Goal: Entertainment & Leisure: Consume media (video, audio)

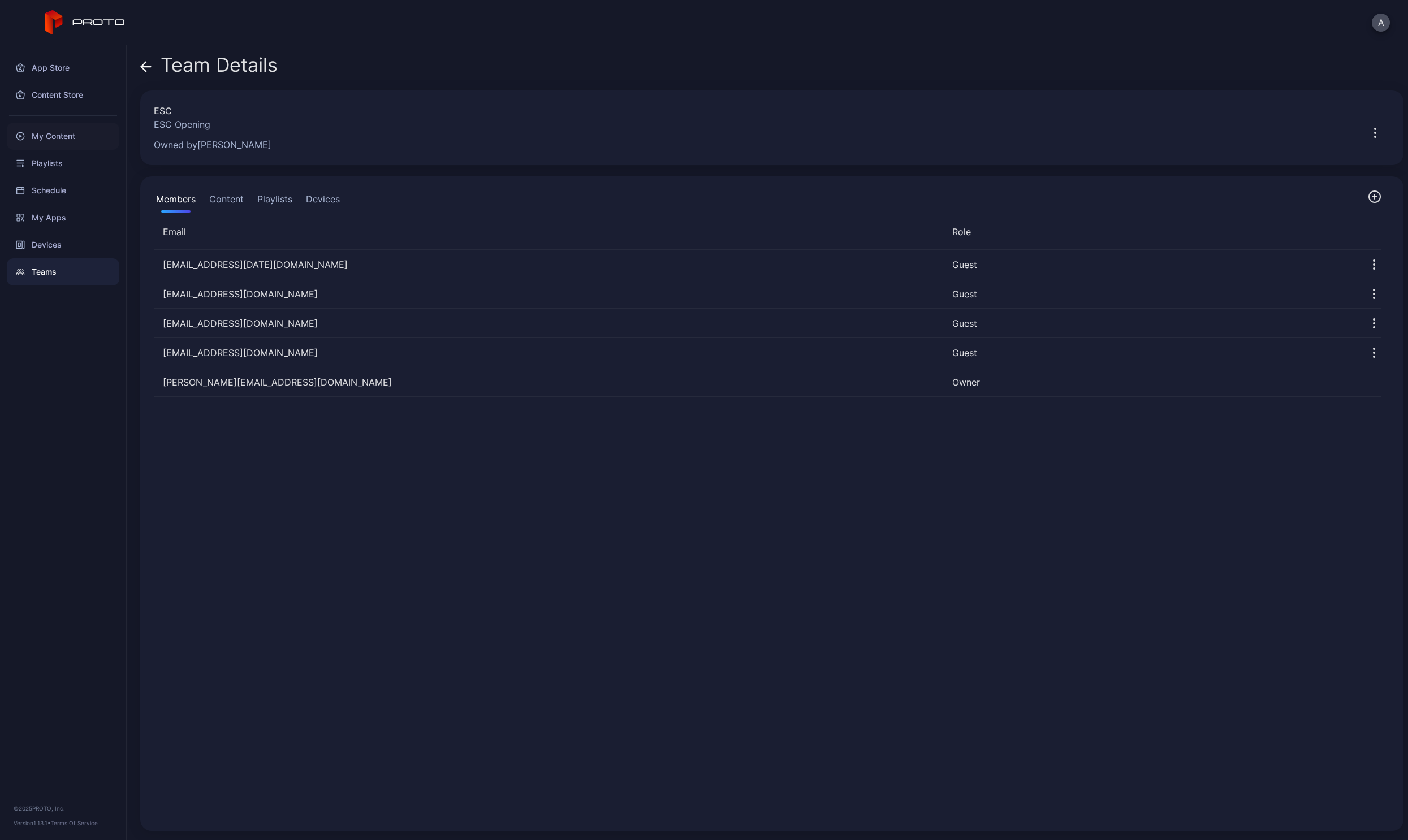
click at [62, 134] on div "My Content" at bounding box center [63, 136] width 113 height 27
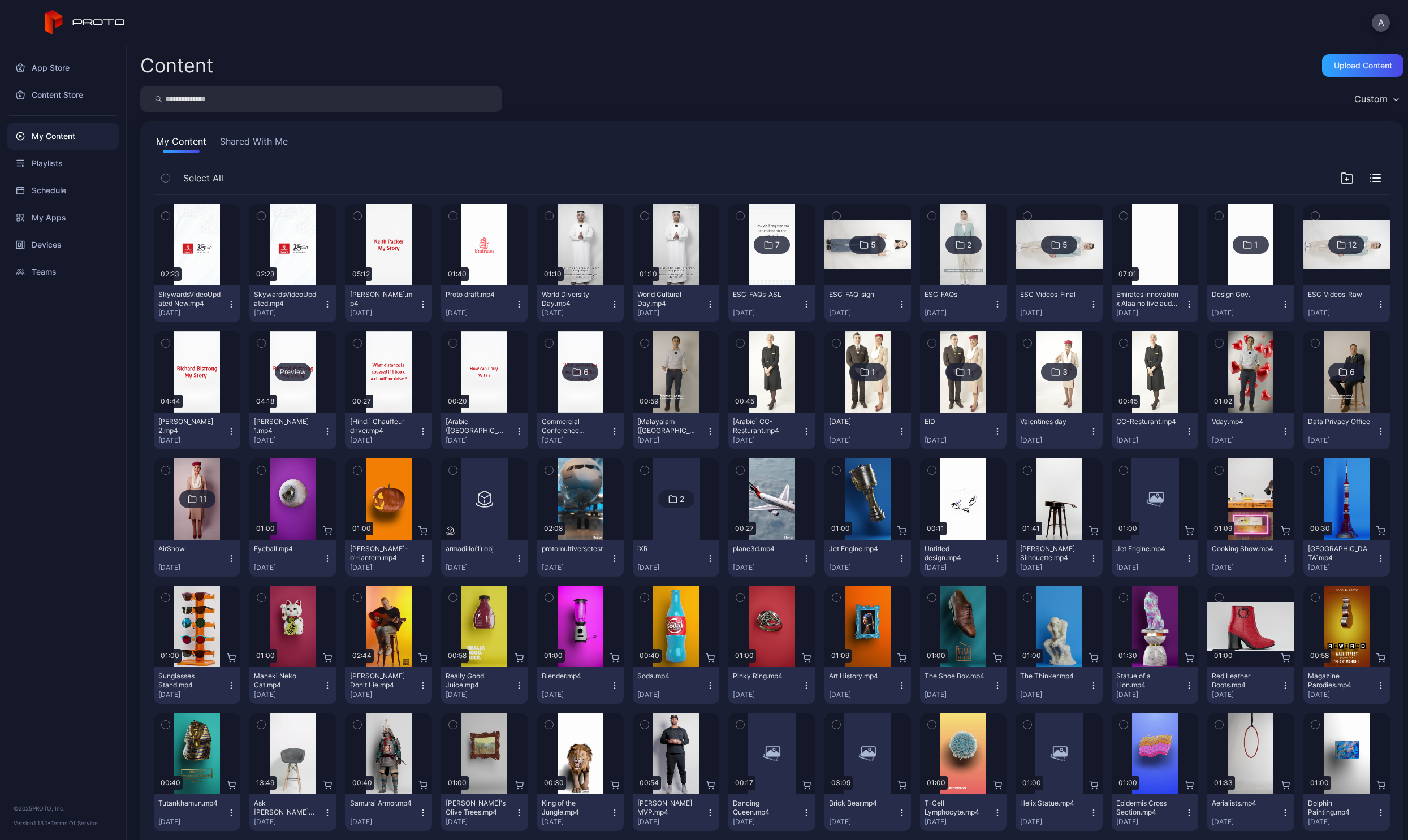
click at [289, 378] on div "Preview" at bounding box center [293, 372] width 36 height 18
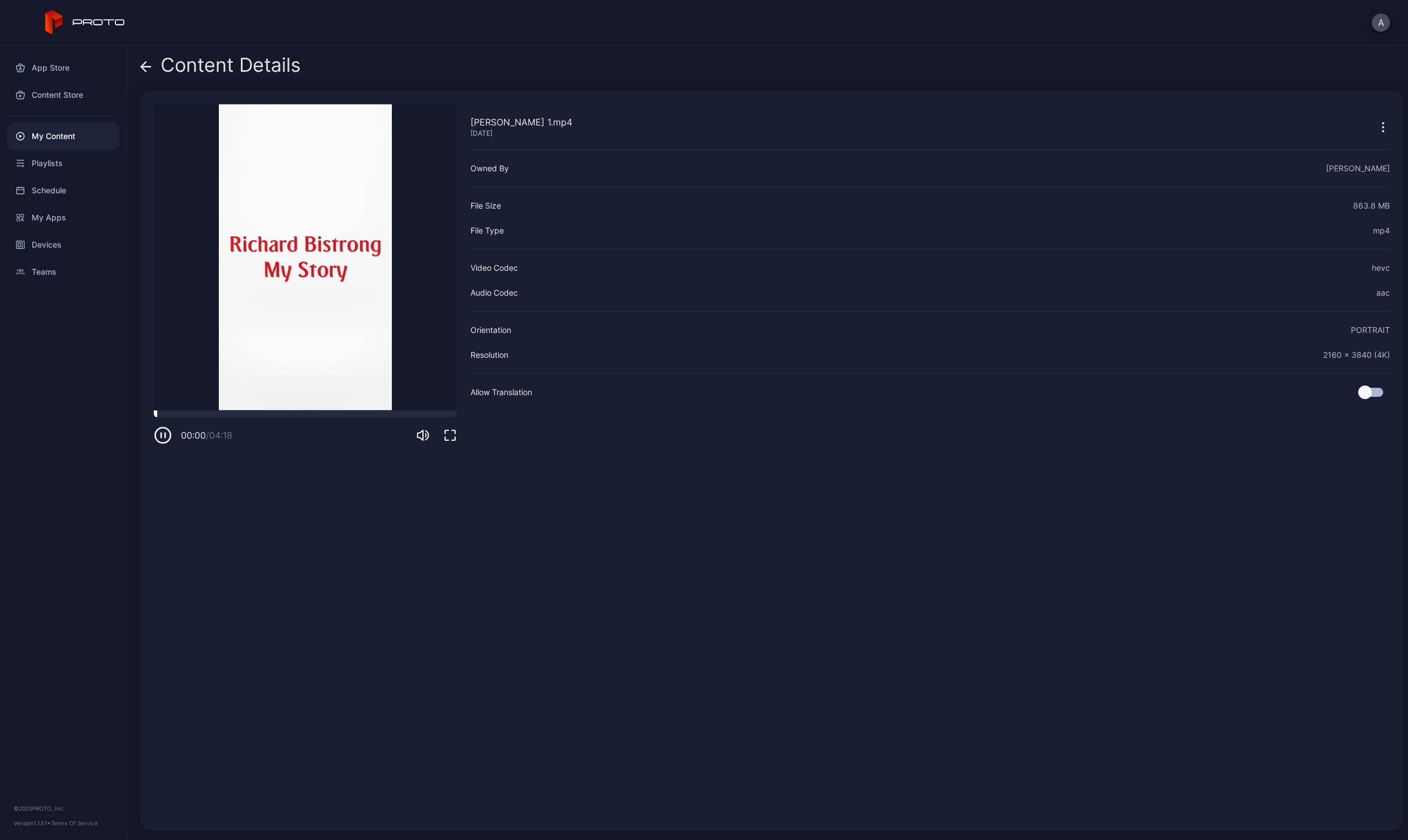
drag, startPoint x: 207, startPoint y: 418, endPoint x: 217, endPoint y: 414, distance: 10.8
click at [209, 418] on div "00:00 / 04:18" at bounding box center [305, 428] width 303 height 34
click at [219, 414] on div at bounding box center [305, 414] width 303 height 7
click at [305, 413] on div at bounding box center [305, 414] width 303 height 7
click at [150, 70] on icon at bounding box center [146, 66] width 11 height 11
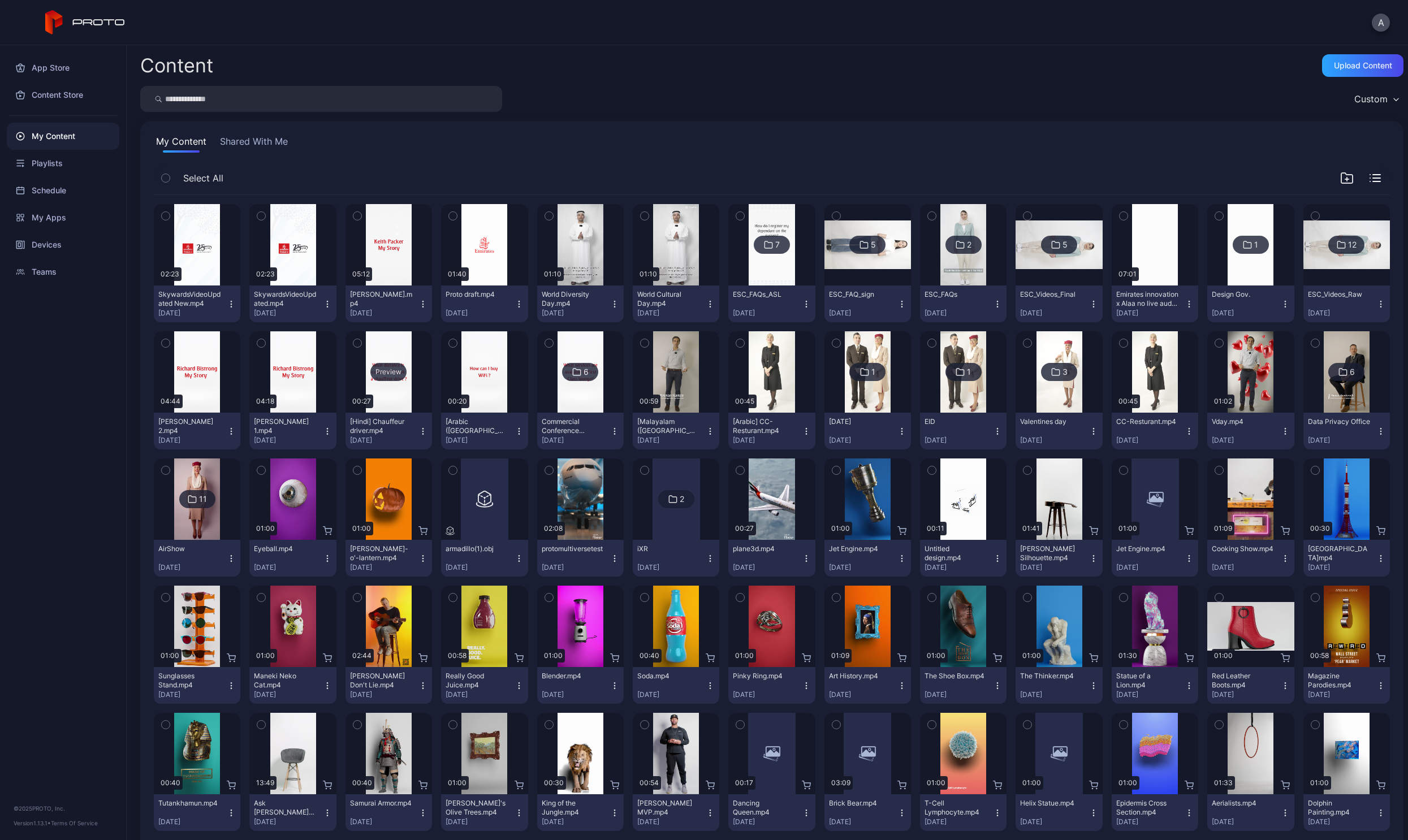
click at [378, 391] on div "Preview" at bounding box center [389, 372] width 87 height 81
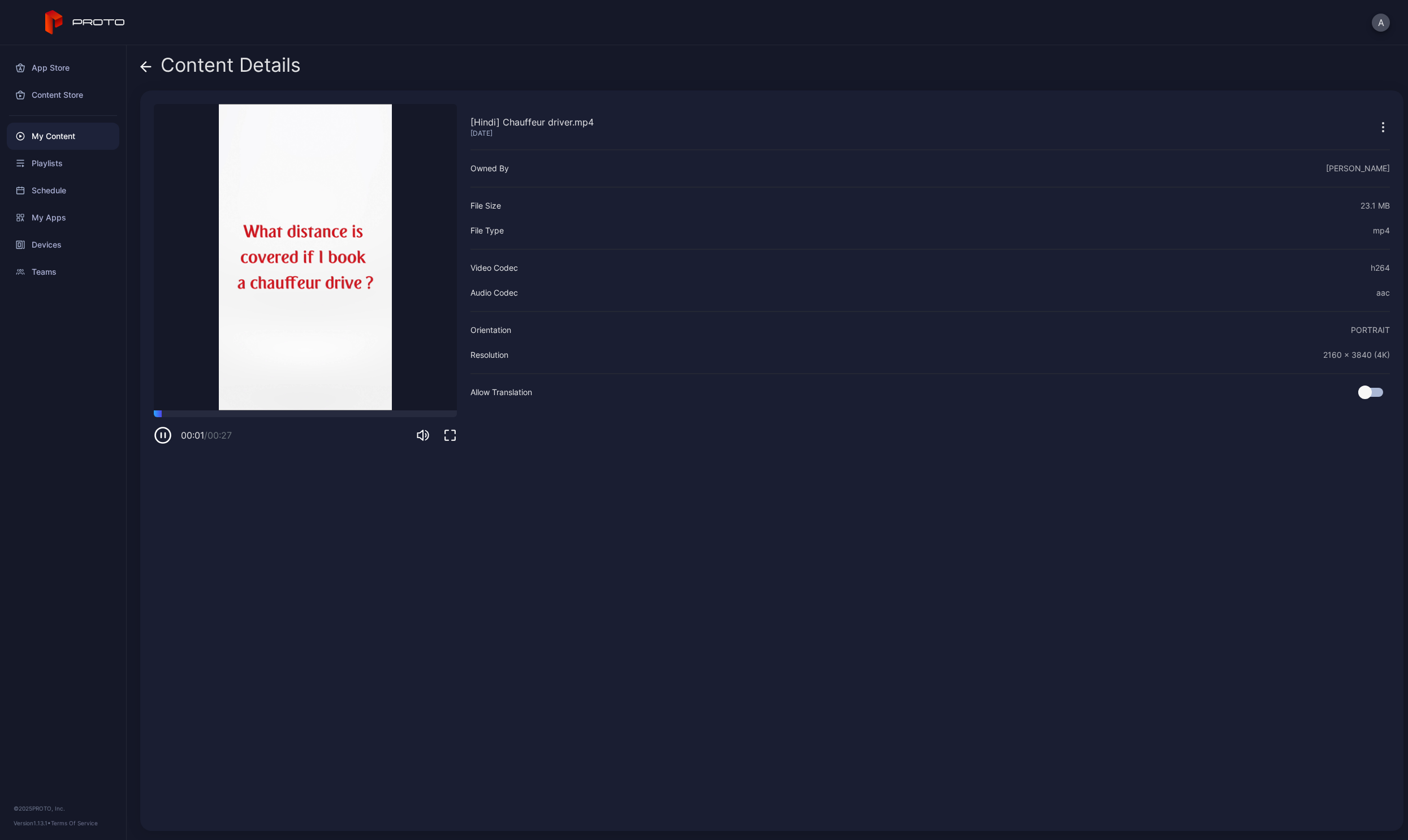
click at [197, 410] on video "Sorry, your browser doesn‘t support embedded videos" at bounding box center [305, 257] width 303 height 306
click at [200, 414] on div at bounding box center [305, 414] width 303 height 7
click at [278, 411] on div at bounding box center [305, 414] width 303 height 7
click at [323, 415] on div at bounding box center [305, 414] width 303 height 7
click at [367, 416] on div at bounding box center [305, 414] width 303 height 7
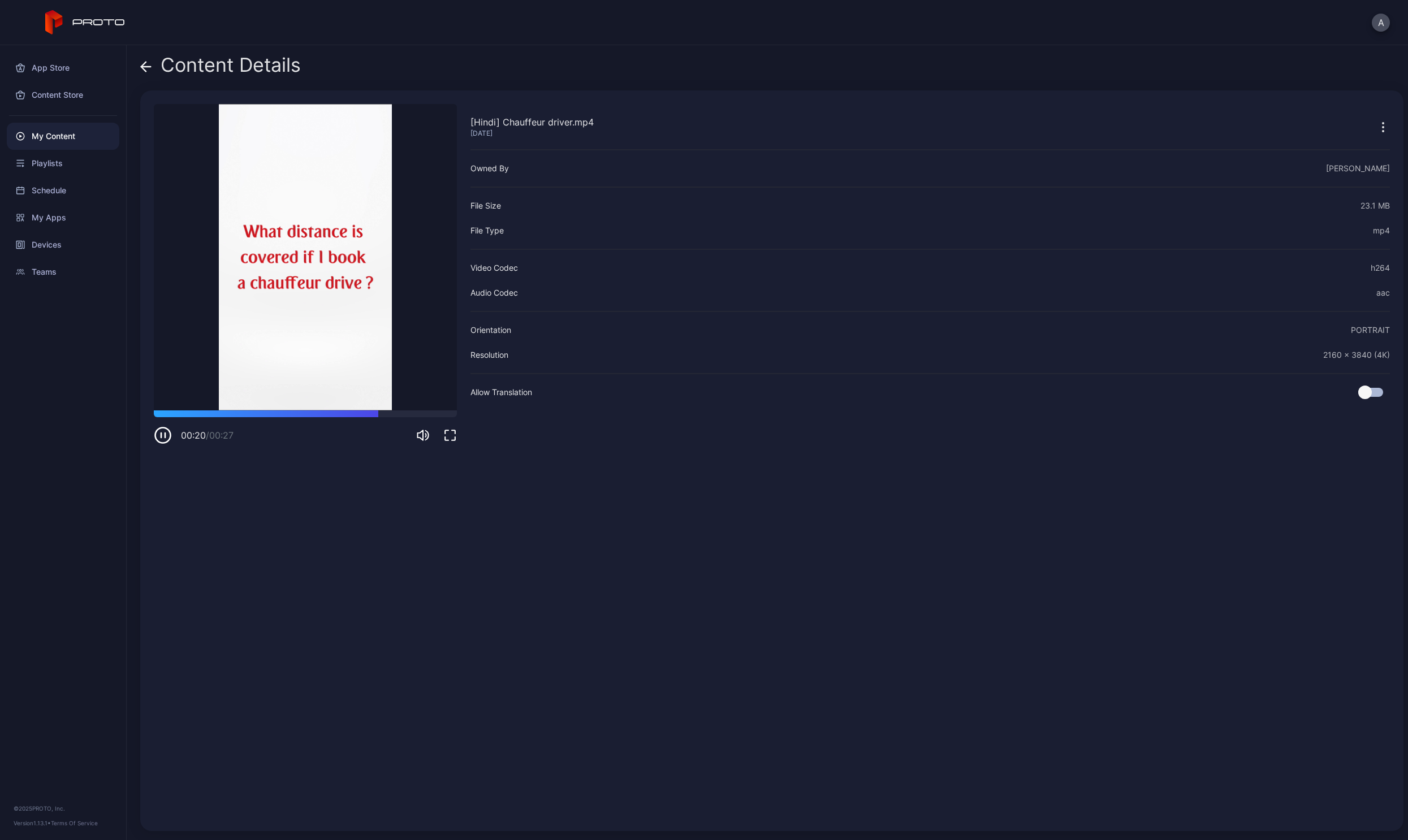
click at [146, 67] on icon at bounding box center [146, 67] width 10 height 0
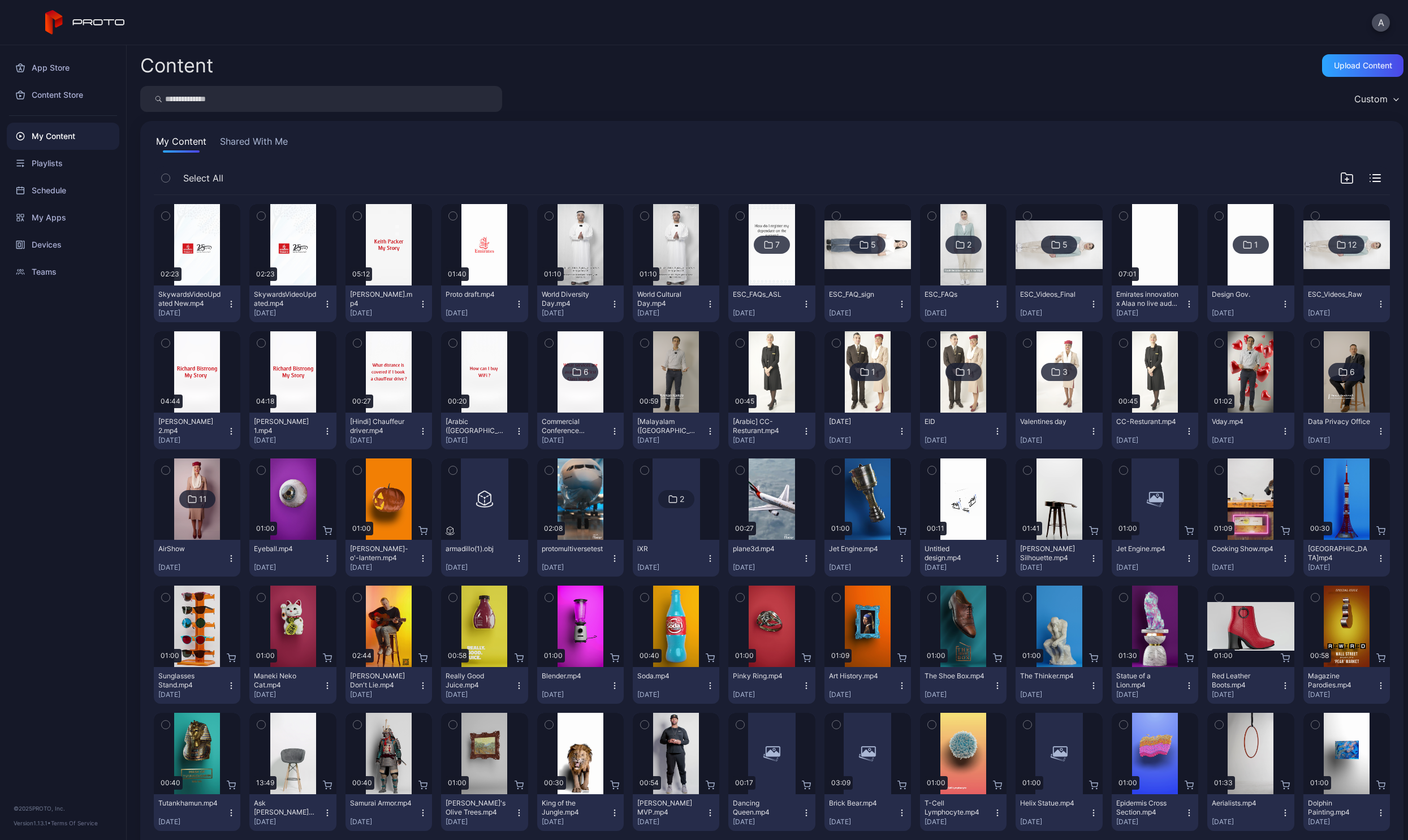
click at [946, 283] on img at bounding box center [963, 245] width 46 height 81
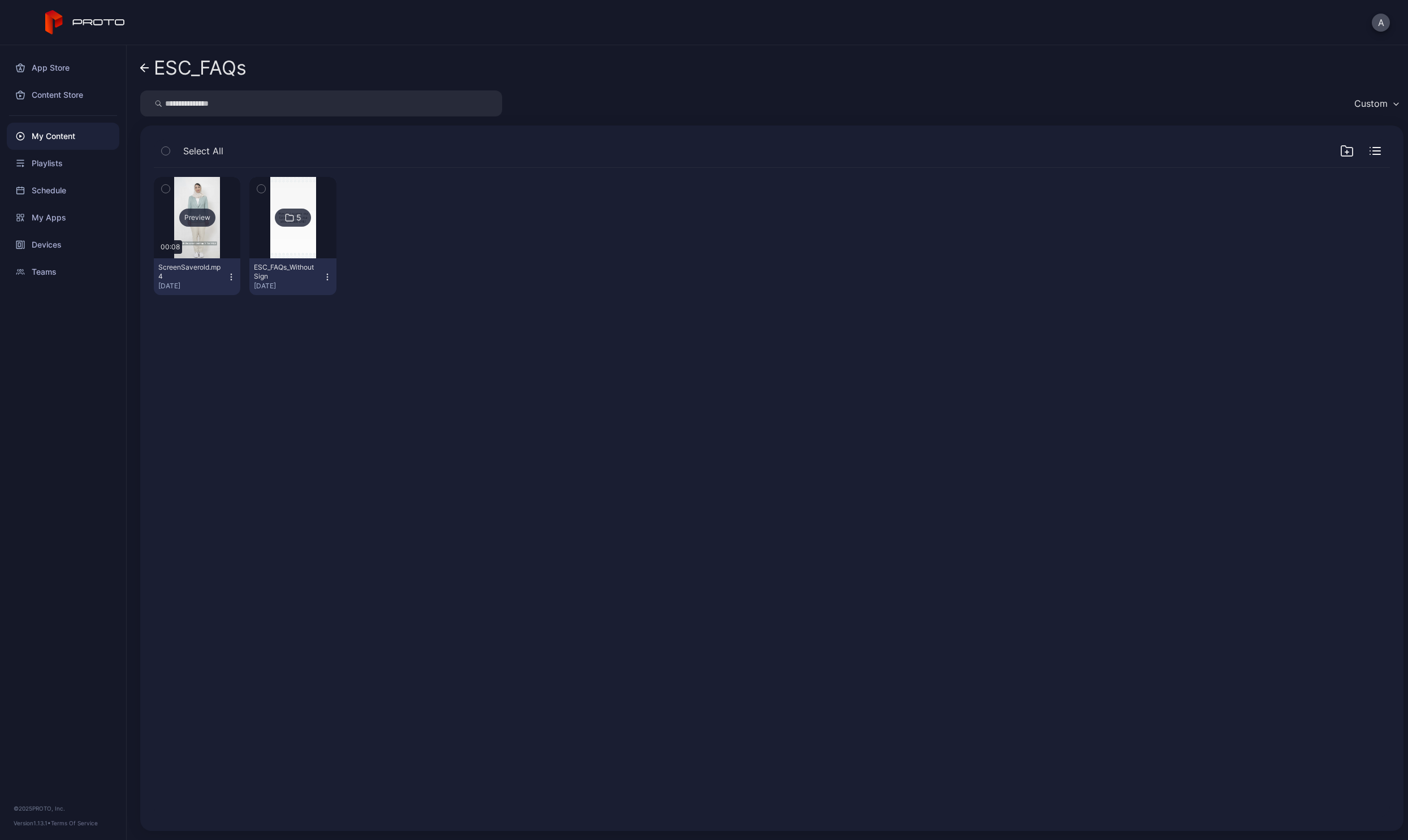
click at [213, 235] on div "Preview" at bounding box center [197, 218] width 87 height 81
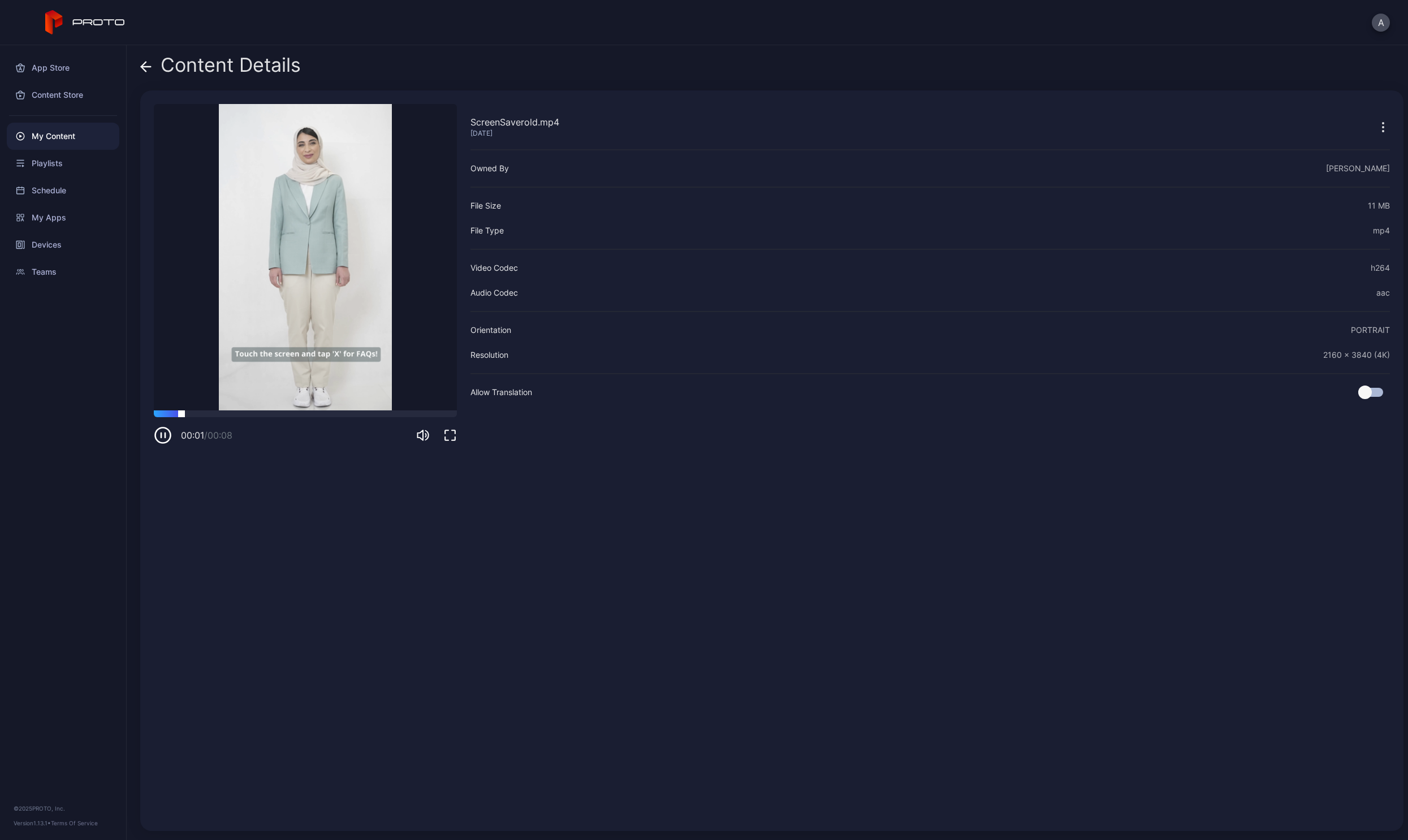
click at [265, 415] on div at bounding box center [305, 414] width 303 height 7
click at [342, 418] on div "00:04 / 00:08" at bounding box center [305, 428] width 303 height 34
click at [407, 418] on div "00:05 / 00:08" at bounding box center [305, 428] width 303 height 34
click at [407, 416] on div at bounding box center [305, 414] width 303 height 7
click at [222, 412] on div at bounding box center [305, 414] width 303 height 7
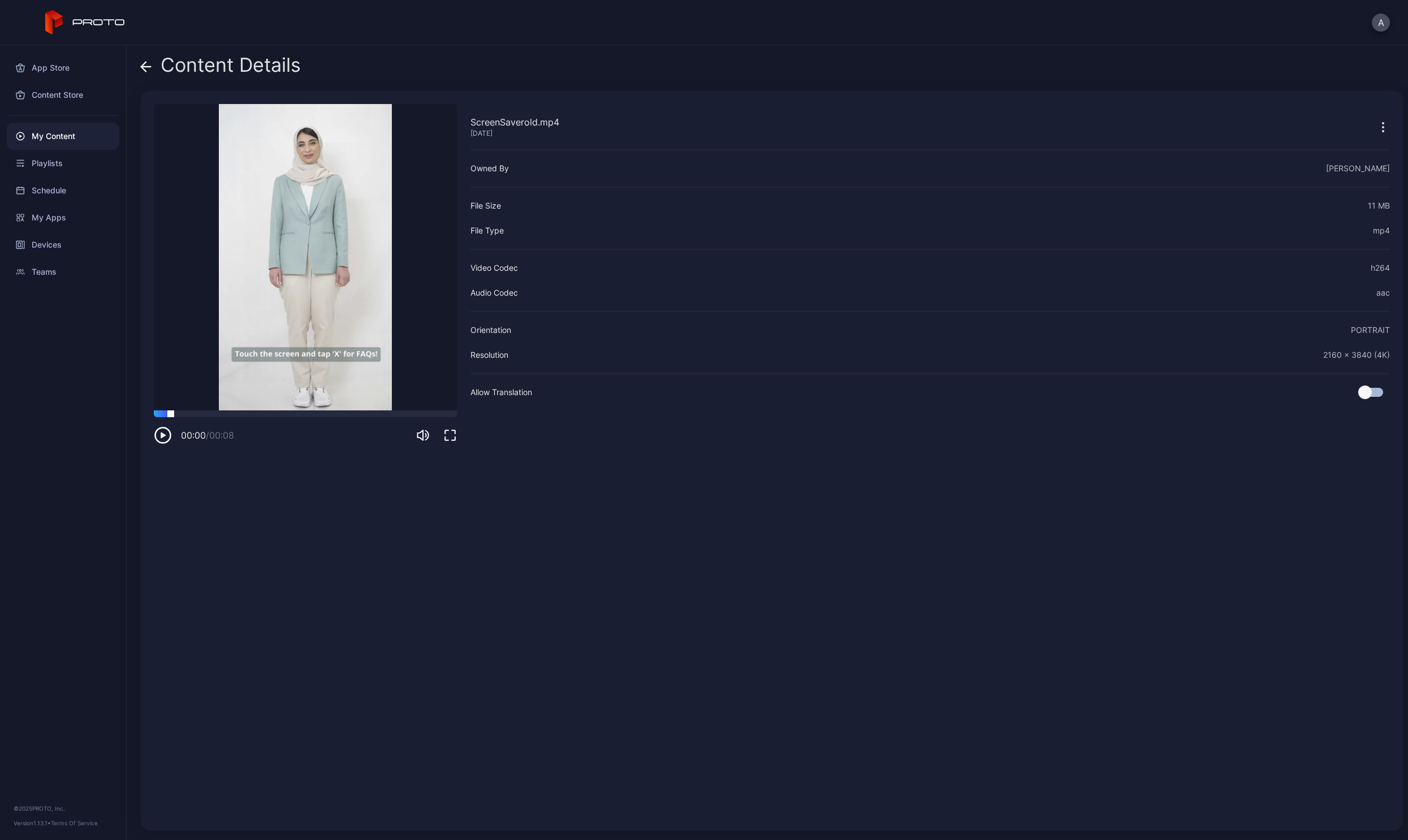
click at [171, 415] on div at bounding box center [305, 414] width 303 height 7
click at [436, 409] on video "Sorry, your browser doesn‘t support embedded videos" at bounding box center [305, 257] width 303 height 306
click at [436, 418] on div "00:00 / 00:08" at bounding box center [305, 428] width 303 height 34
click at [140, 68] on div "Content Details ScreenSaverold.mp4 [DATE] Sorry, your browser doesn‘t support e…" at bounding box center [767, 443] width 1281 height 795
click at [154, 68] on div "Content Details" at bounding box center [220, 68] width 161 height 27
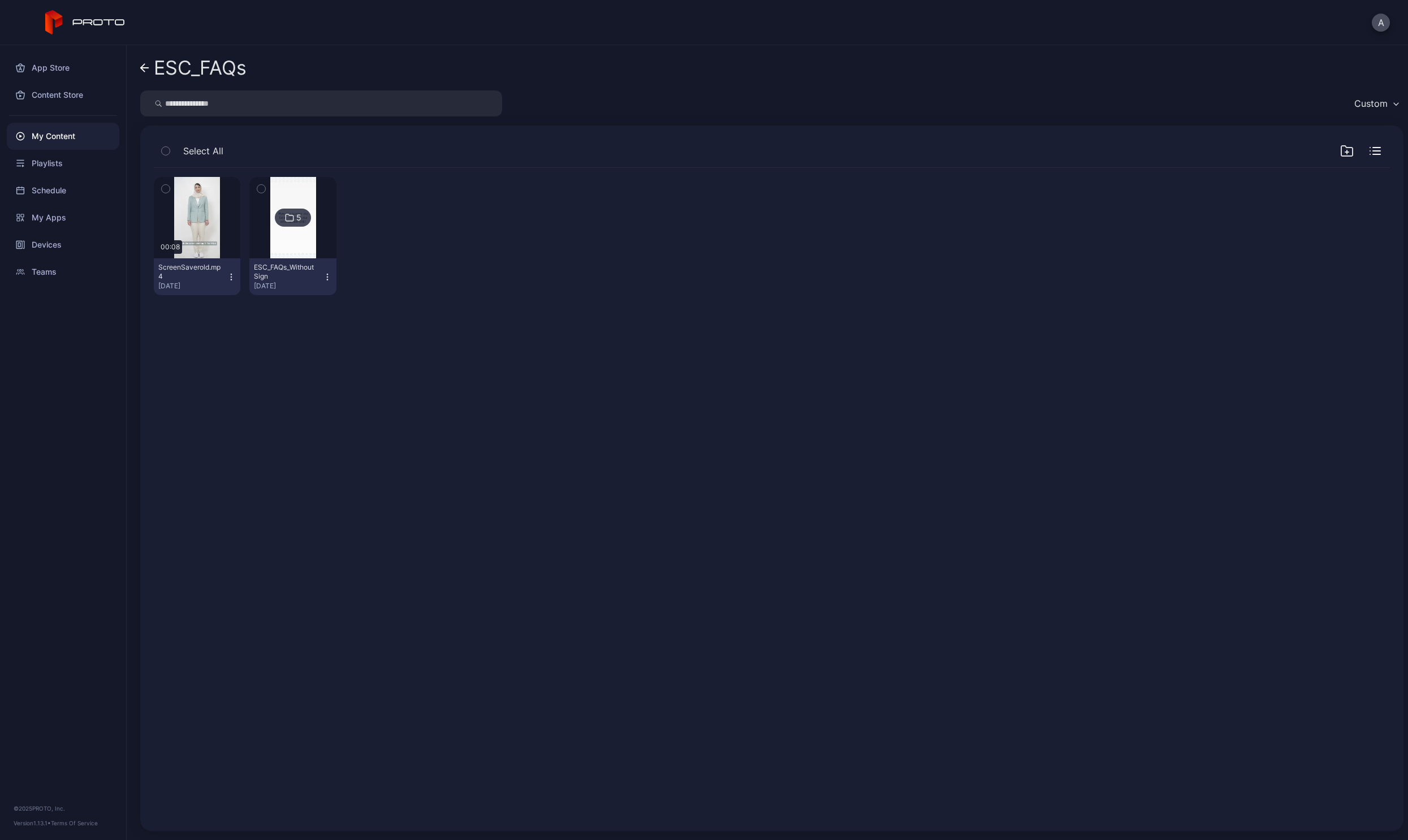
click at [146, 65] on icon at bounding box center [145, 68] width 9 height 10
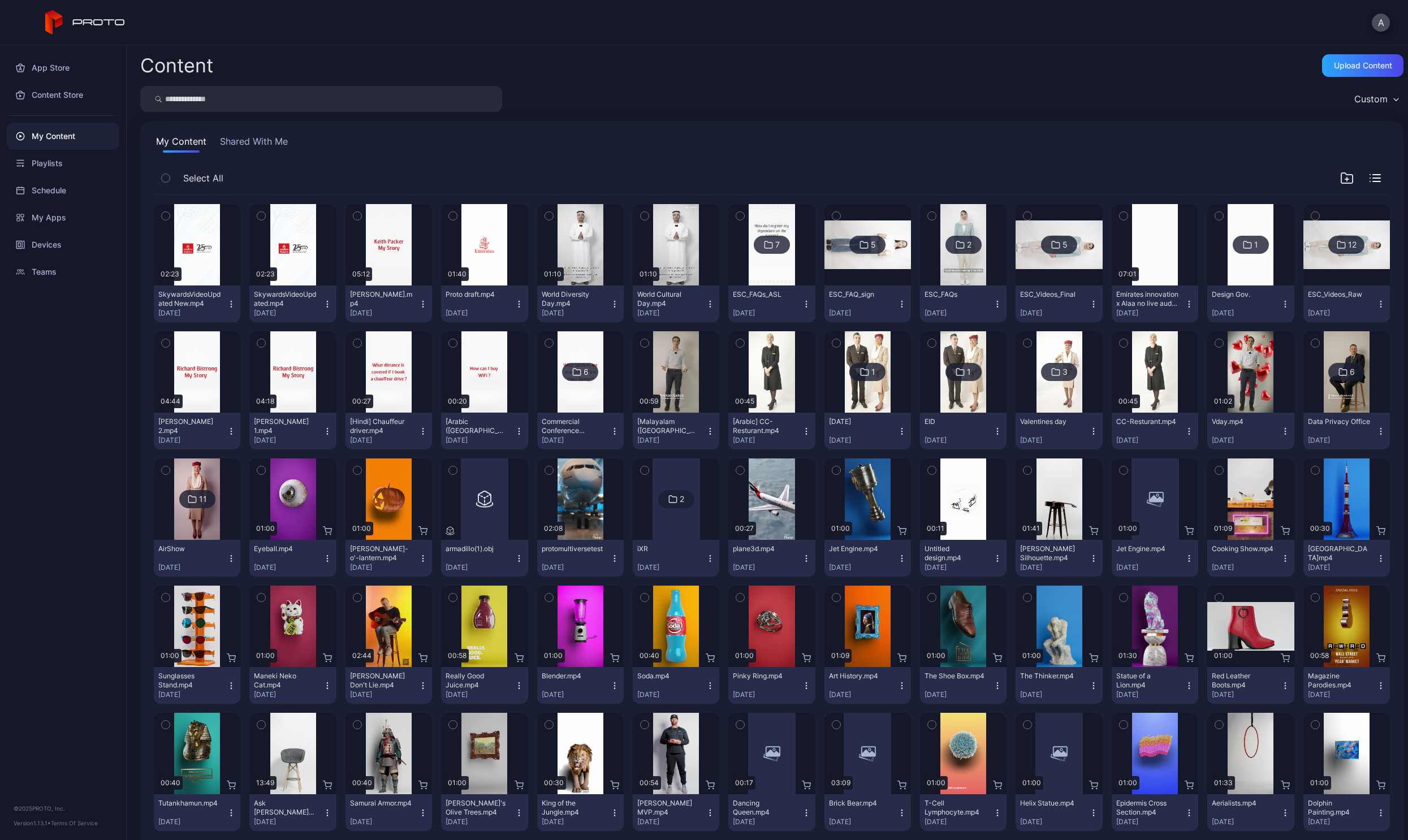
click at [1054, 292] on div "ESC_Videos_Final" at bounding box center [1051, 294] width 62 height 9
click at [1138, 125] on div "My Content Shared With Me Select All Preview 02:23 SkywardsVideoUpdated New.mp4…" at bounding box center [772, 677] width 1264 height 1114
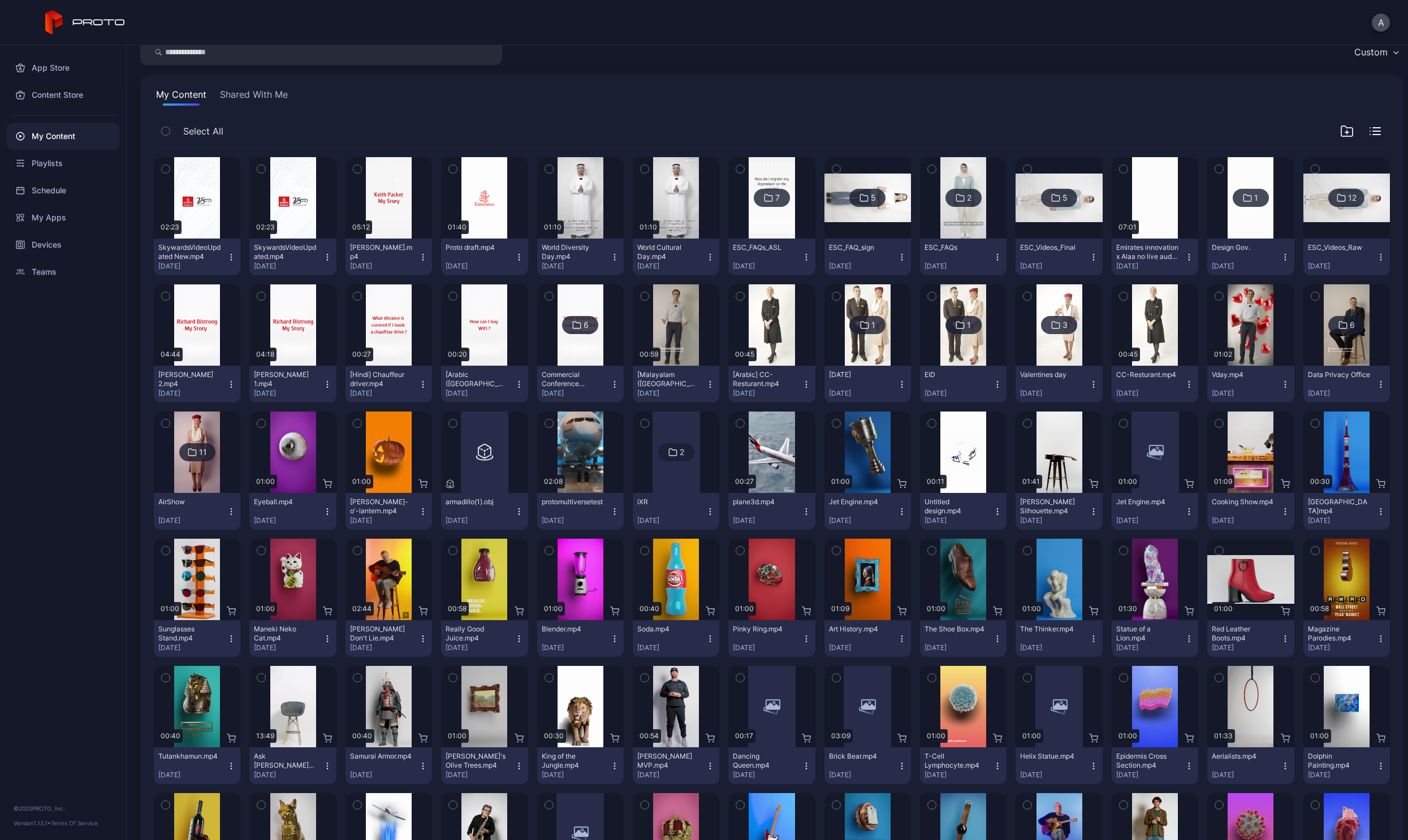
scroll to position [80, 0]
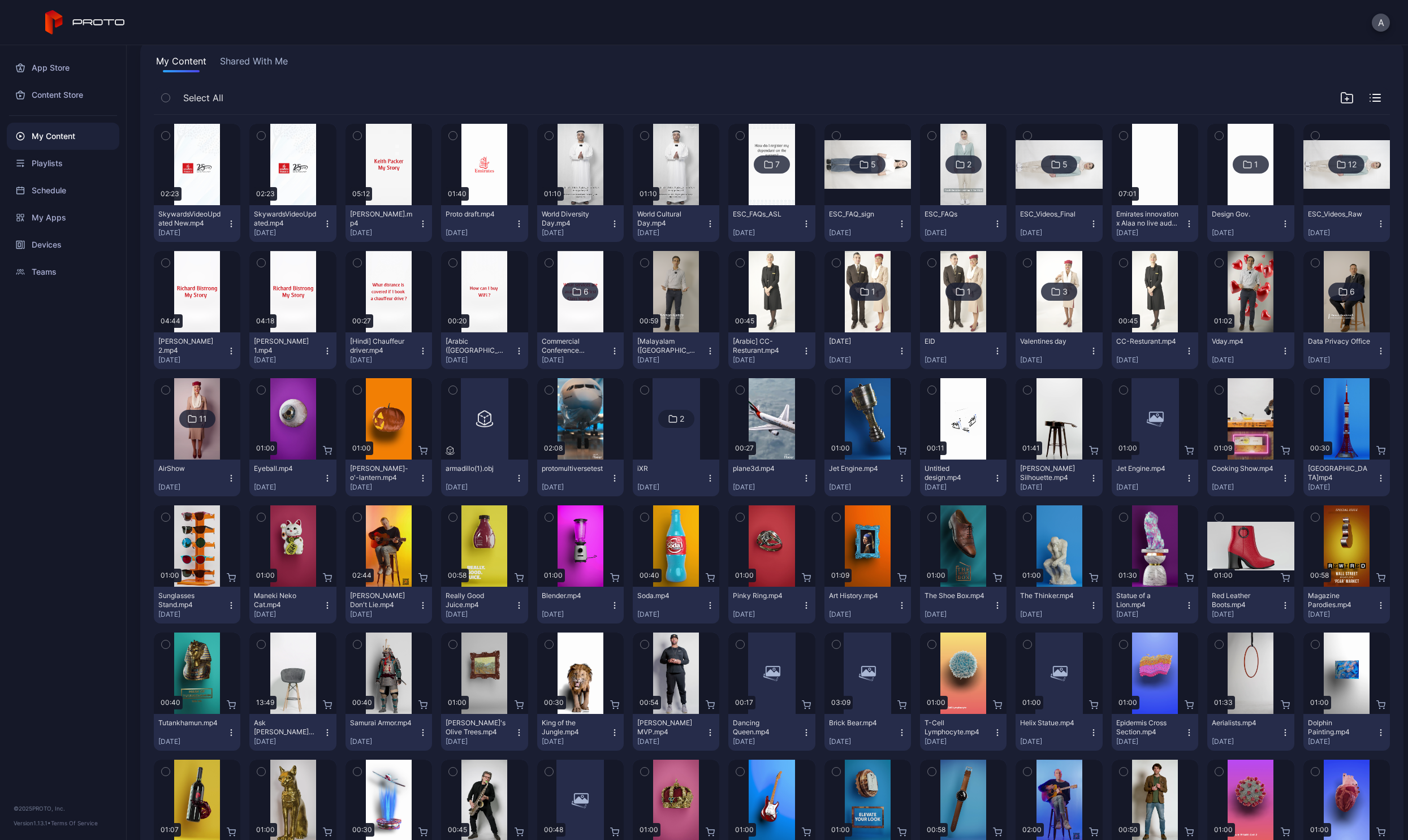
click at [588, 290] on div "6" at bounding box center [580, 292] width 36 height 18
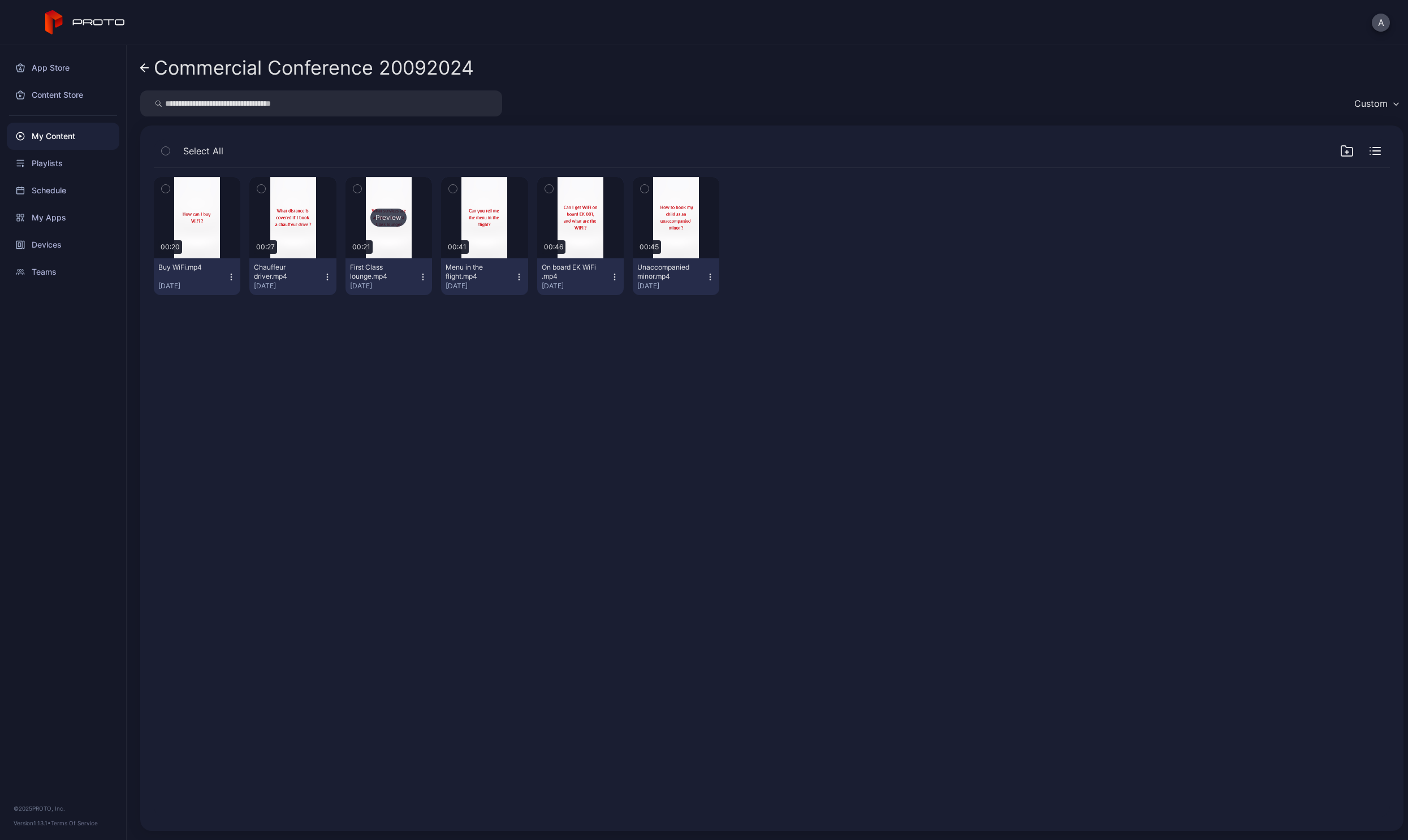
click at [383, 222] on div "Preview" at bounding box center [388, 218] width 36 height 18
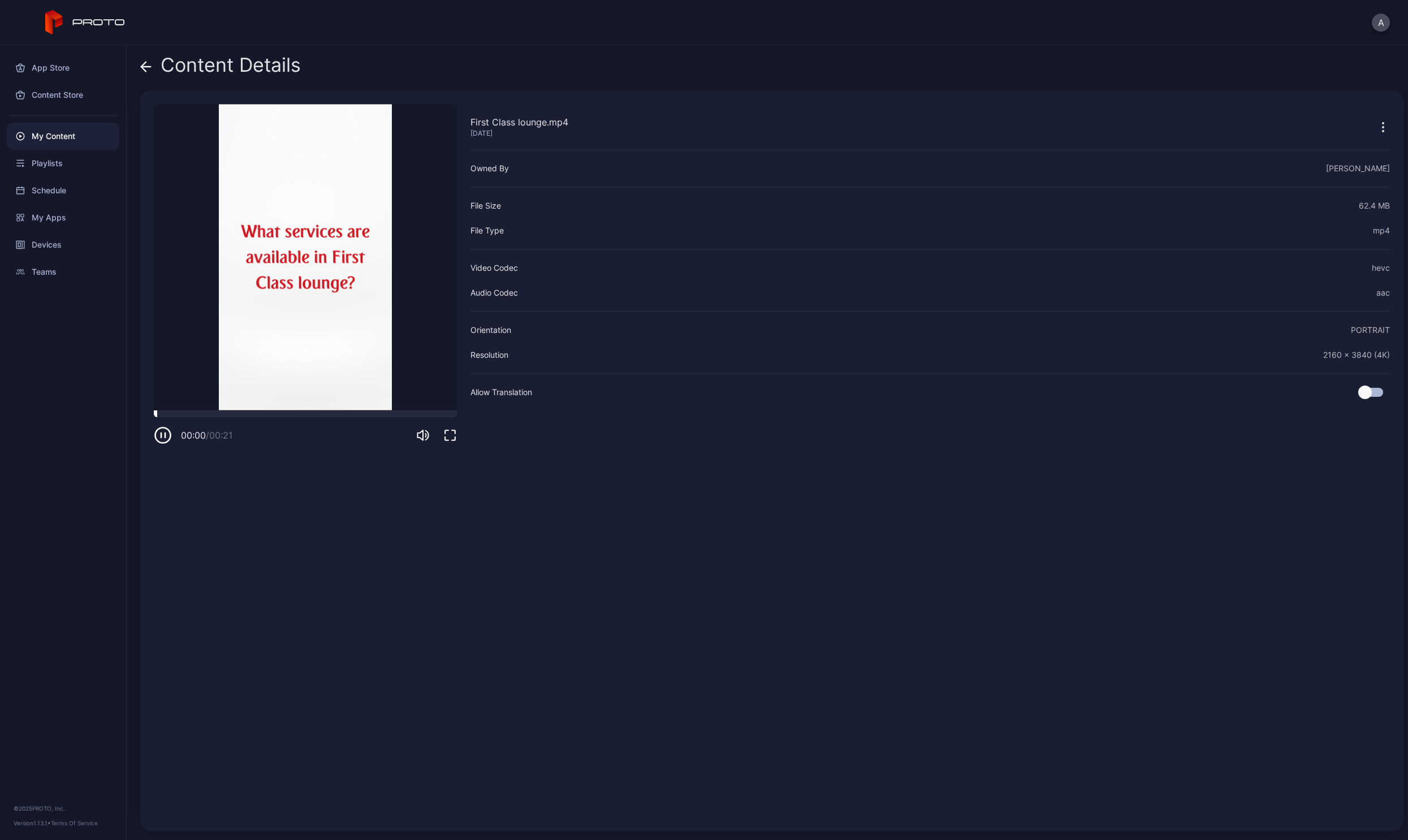
click at [304, 415] on div at bounding box center [305, 414] width 303 height 7
click at [150, 68] on icon at bounding box center [146, 66] width 11 height 11
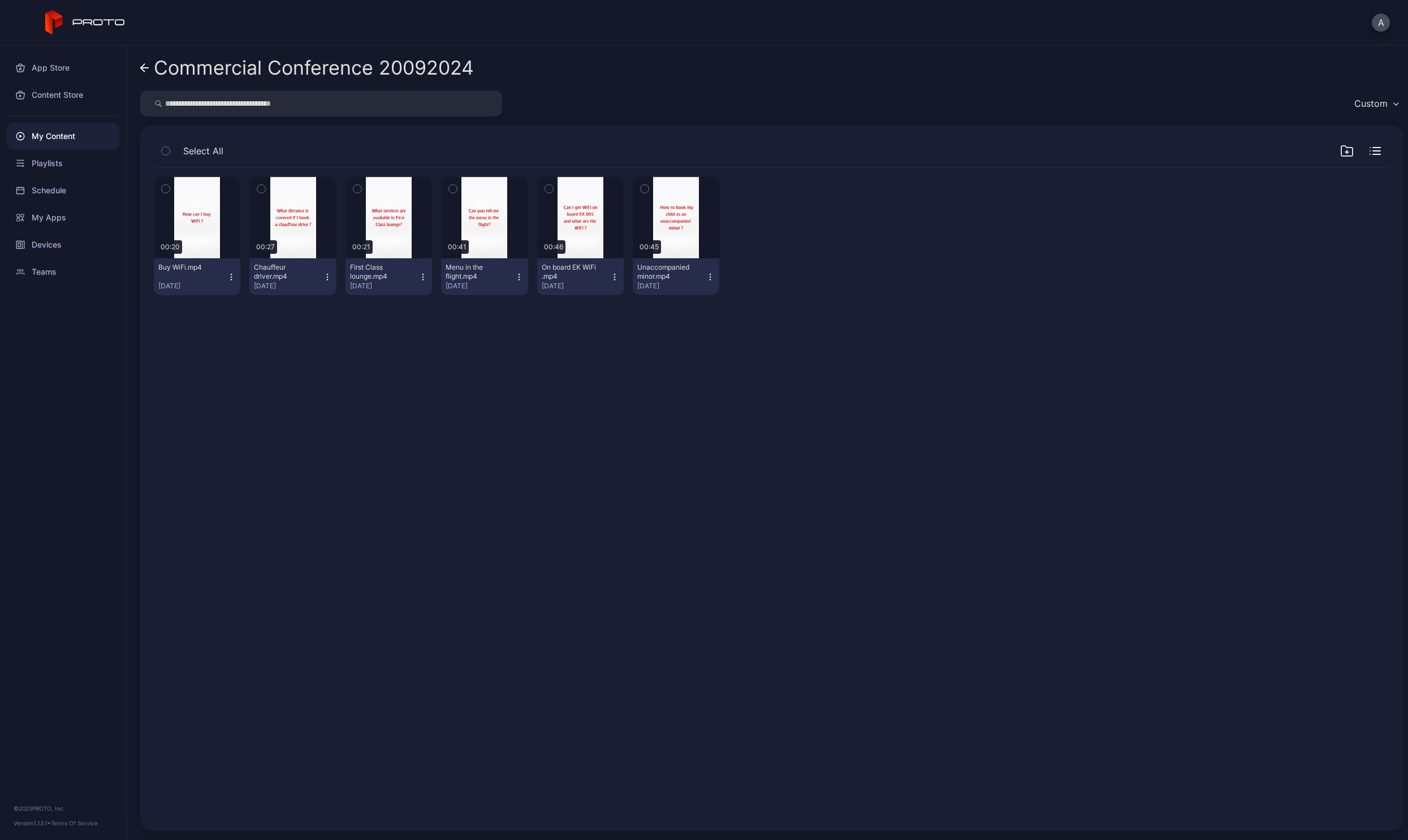
click at [150, 68] on link "Commercial Conference 20092024" at bounding box center [307, 68] width 334 height 27
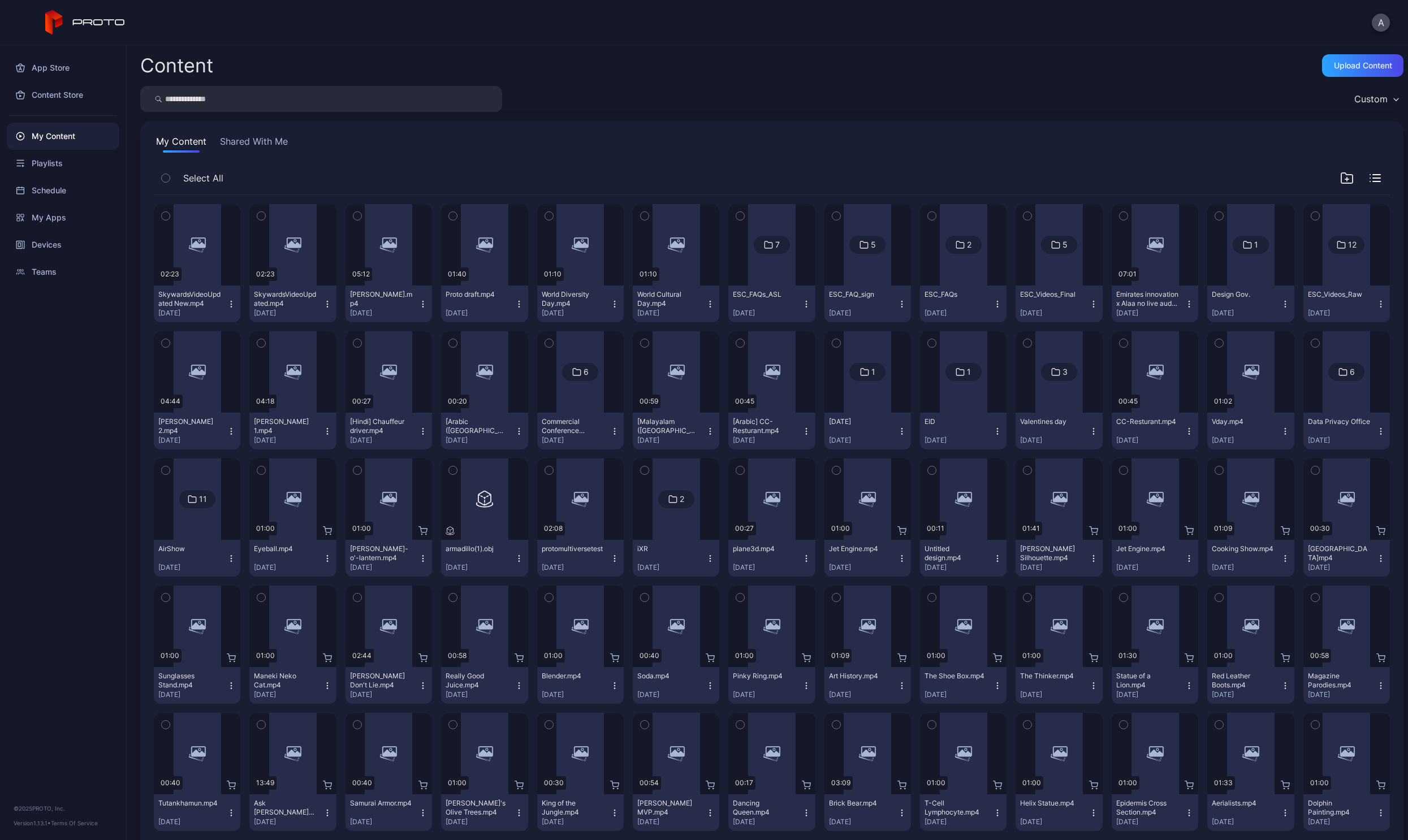
scroll to position [80, 0]
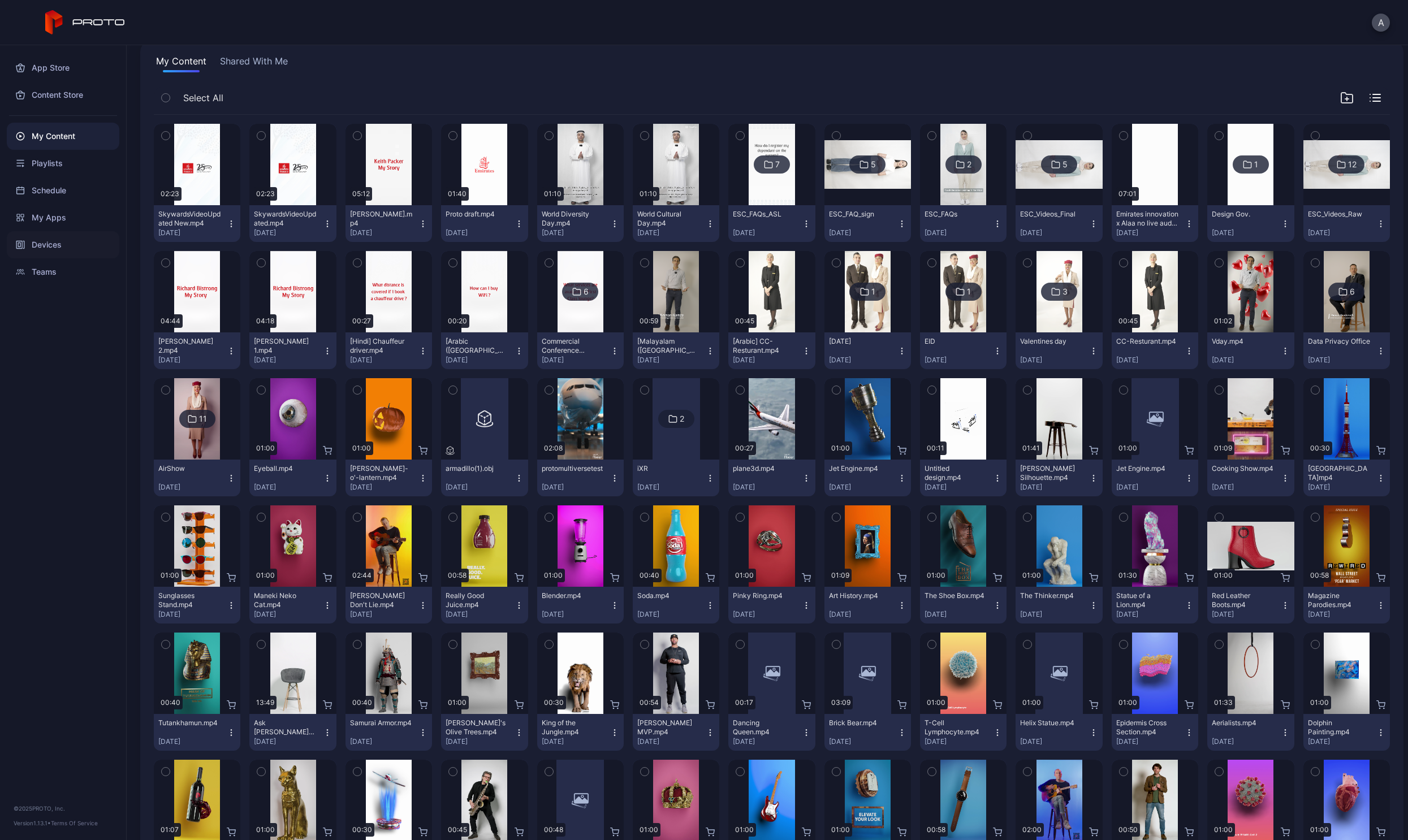
click at [43, 243] on div "Devices" at bounding box center [63, 245] width 113 height 27
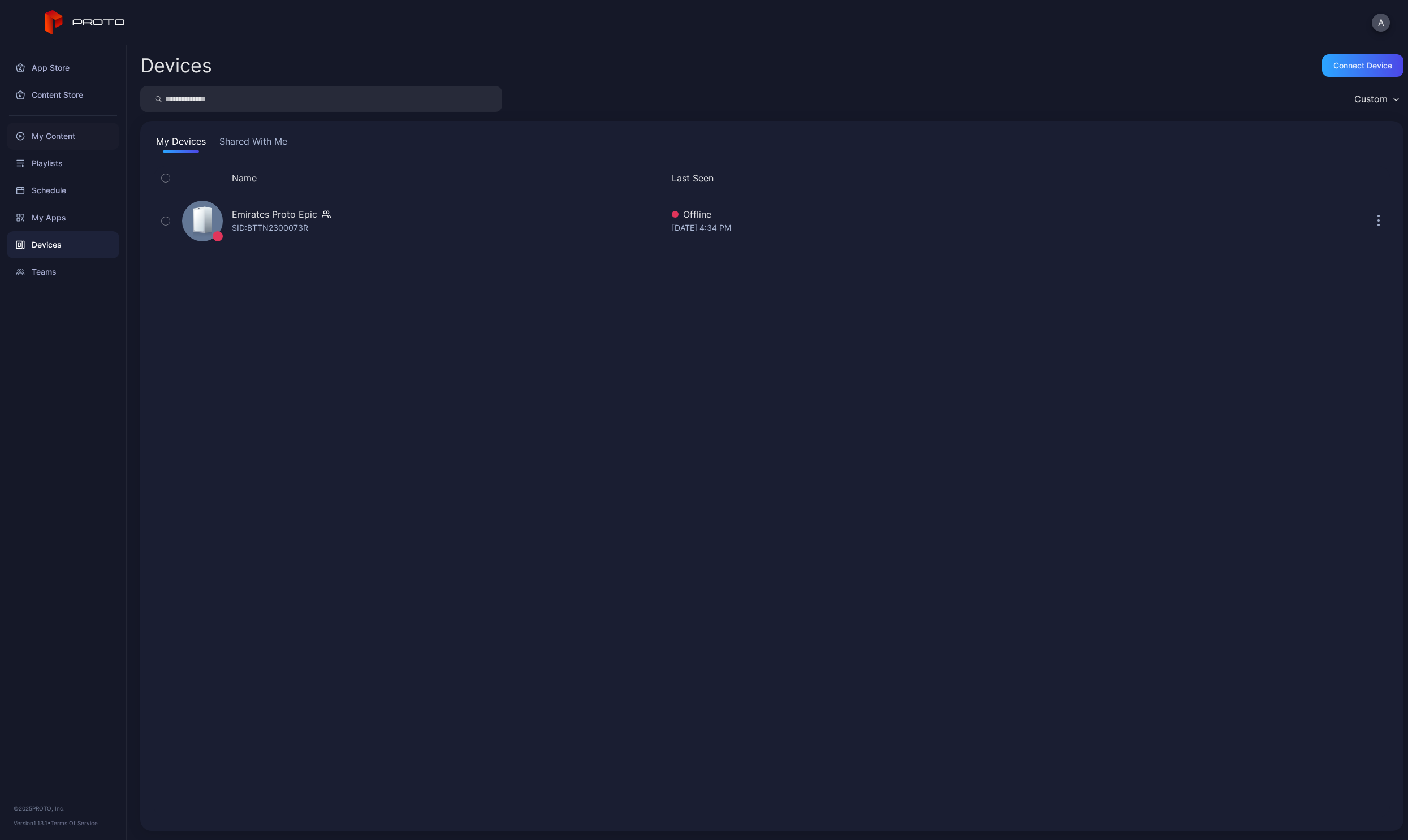
click at [64, 134] on div "My Content" at bounding box center [63, 136] width 113 height 27
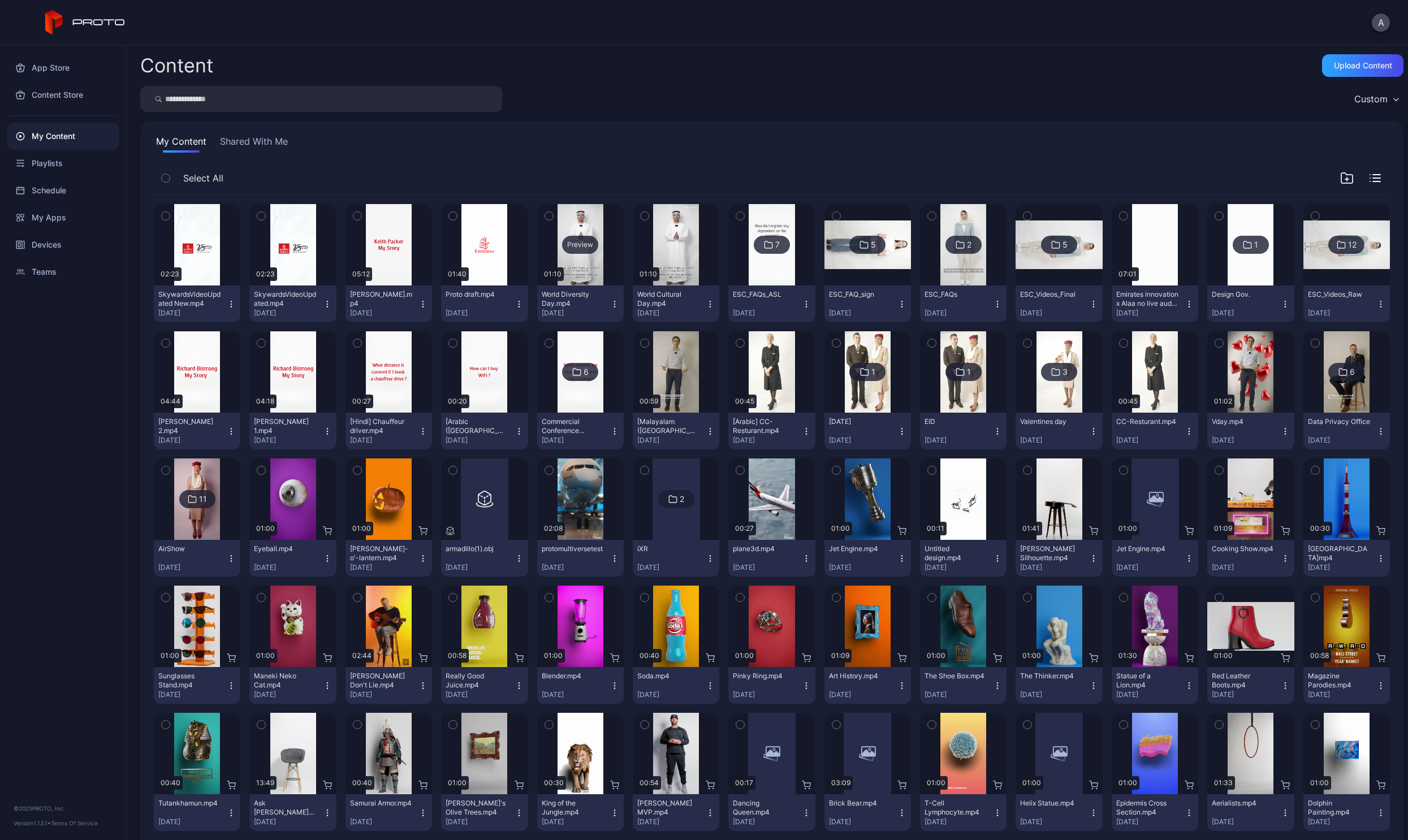
click at [577, 252] on div "Preview" at bounding box center [580, 245] width 36 height 18
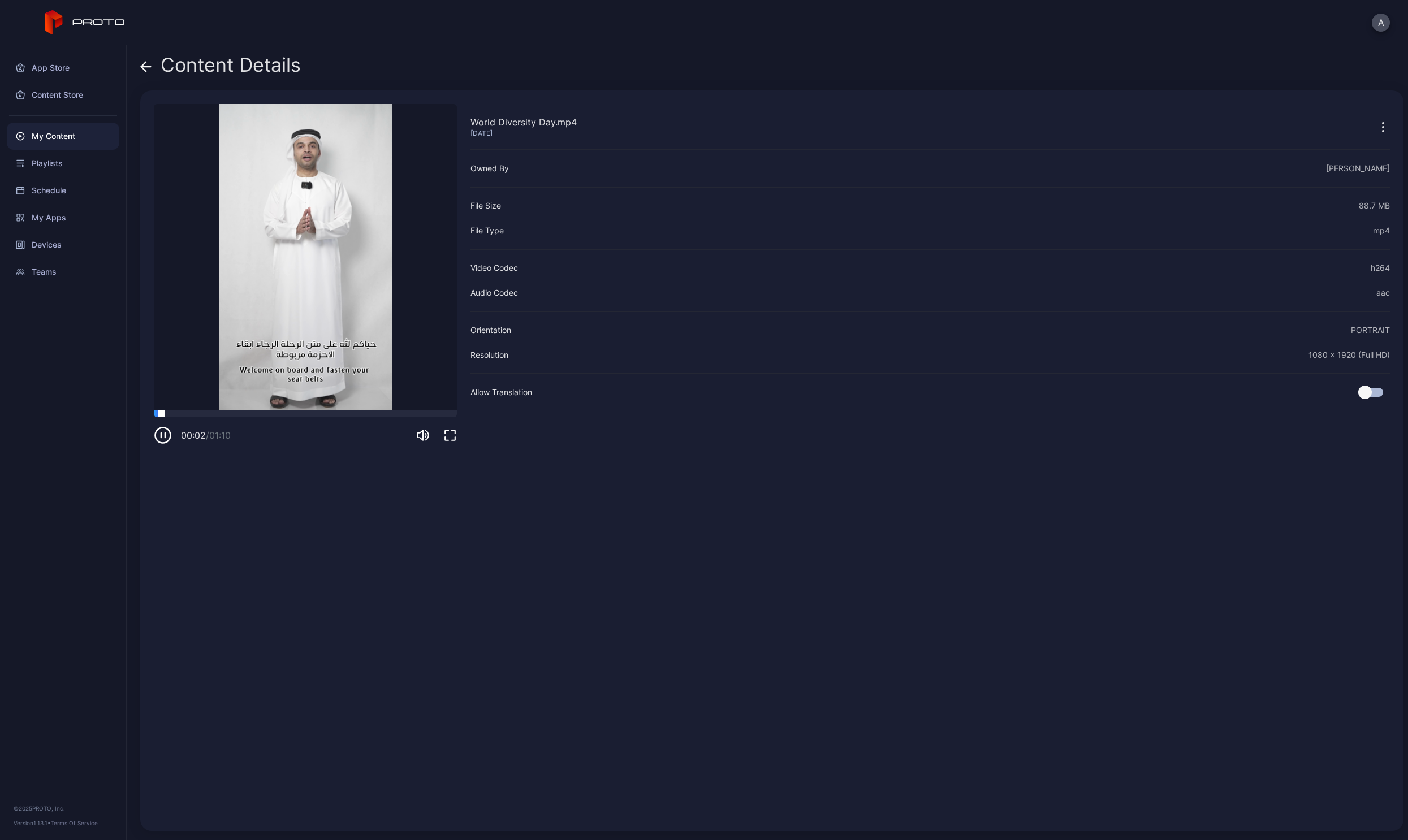
click at [186, 412] on div at bounding box center [305, 414] width 303 height 7
click at [237, 419] on div "00:09 / 01:10" at bounding box center [305, 428] width 303 height 34
click at [236, 414] on div at bounding box center [305, 414] width 303 height 7
click at [266, 414] on div at bounding box center [305, 414] width 303 height 7
click at [293, 417] on div "00:27 / 01:10" at bounding box center [305, 428] width 303 height 34
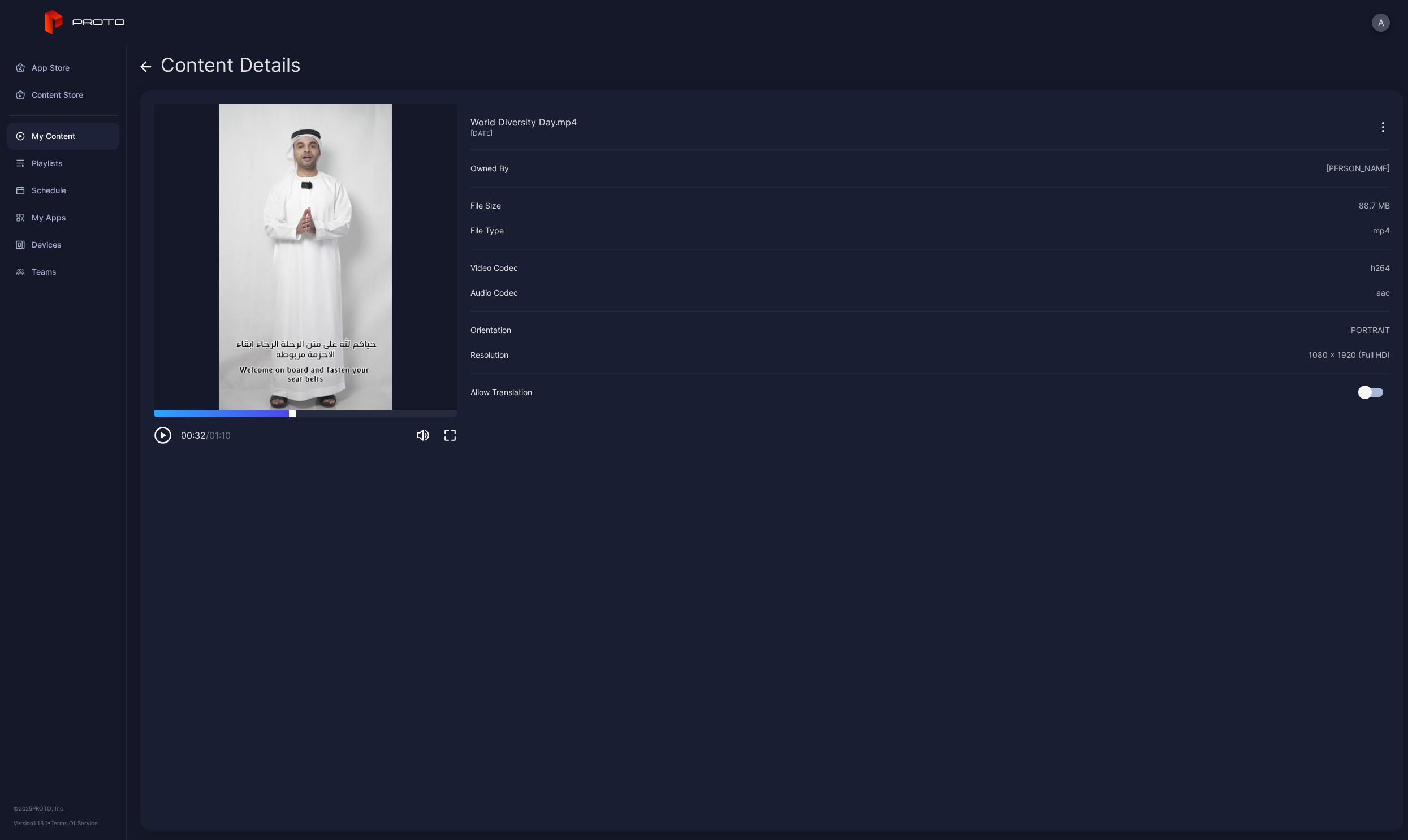
click at [293, 416] on div at bounding box center [305, 414] width 303 height 7
click at [356, 407] on video "Sorry, your browser doesn‘t support embedded videos" at bounding box center [305, 257] width 303 height 306
click at [366, 415] on div at bounding box center [305, 414] width 303 height 7
click at [425, 418] on div "00:49 / 01:10" at bounding box center [305, 428] width 303 height 34
click at [425, 415] on div at bounding box center [305, 414] width 303 height 7
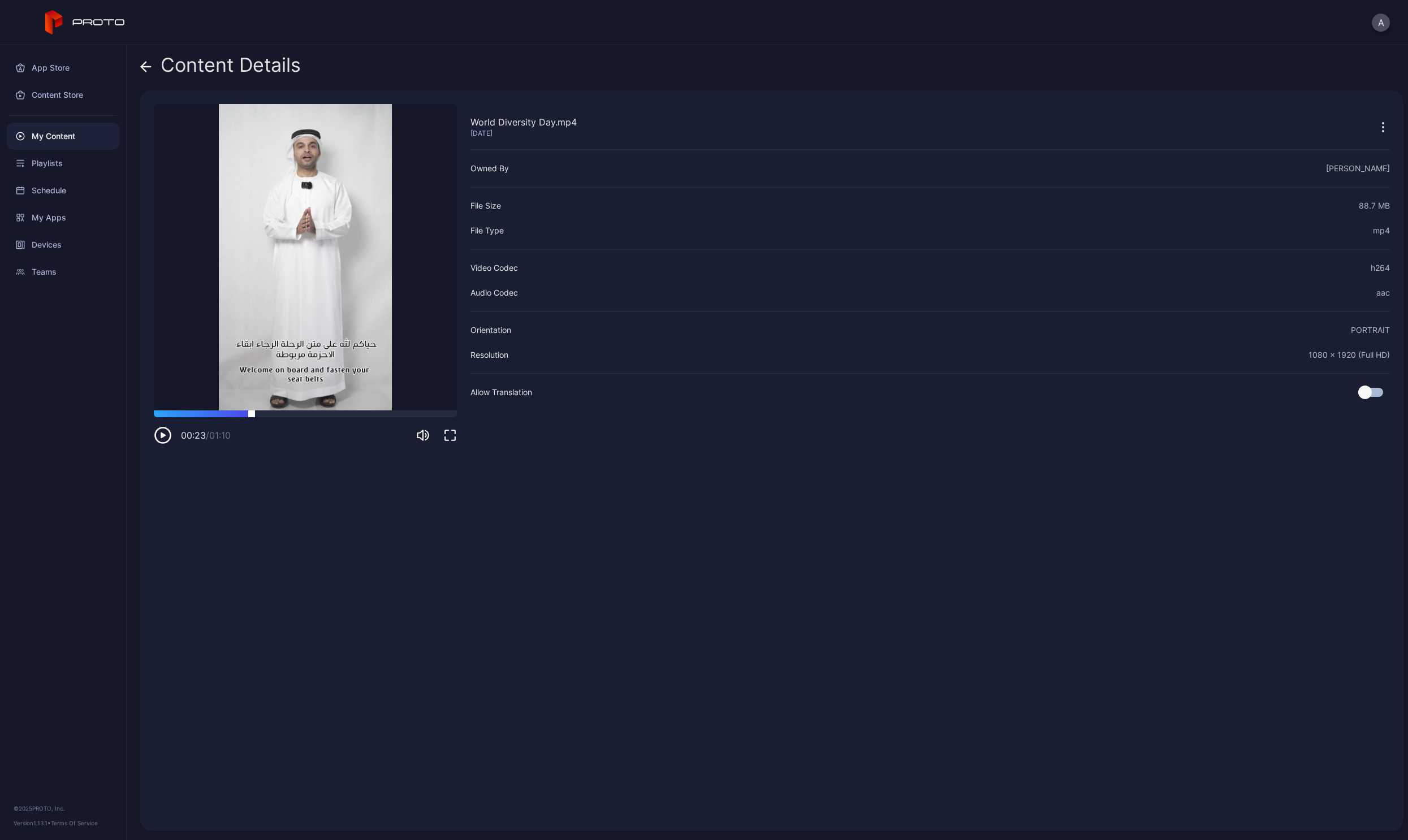
click at [252, 411] on div at bounding box center [305, 414] width 303 height 7
click at [219, 412] on div at bounding box center [305, 414] width 303 height 7
click at [185, 412] on div at bounding box center [305, 414] width 303 height 7
click at [157, 413] on div at bounding box center [305, 414] width 303 height 7
click at [140, 66] on icon at bounding box center [146, 66] width 11 height 11
